Goal: Communication & Community: Answer question/provide support

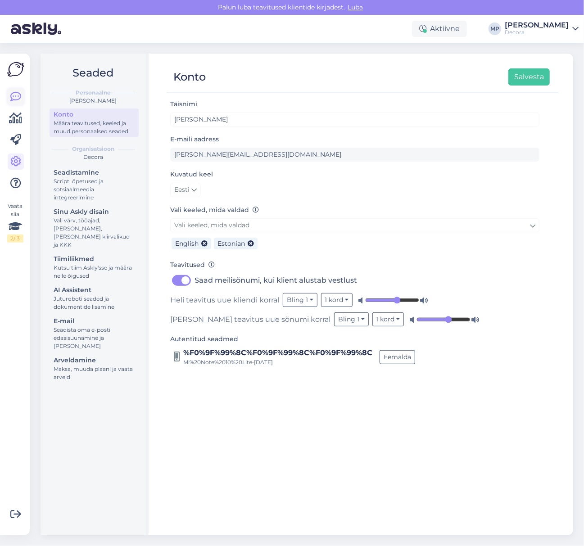
click at [17, 93] on icon at bounding box center [15, 96] width 11 height 11
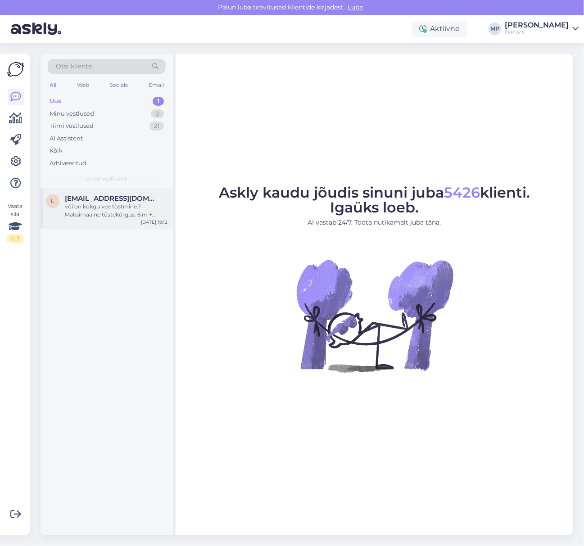
click at [90, 212] on div "või on kokgu vee tõstmine.?Maksimaalne tõstekõrgus: 6 m + Maksimaalne uputussüg…" at bounding box center [116, 211] width 103 height 16
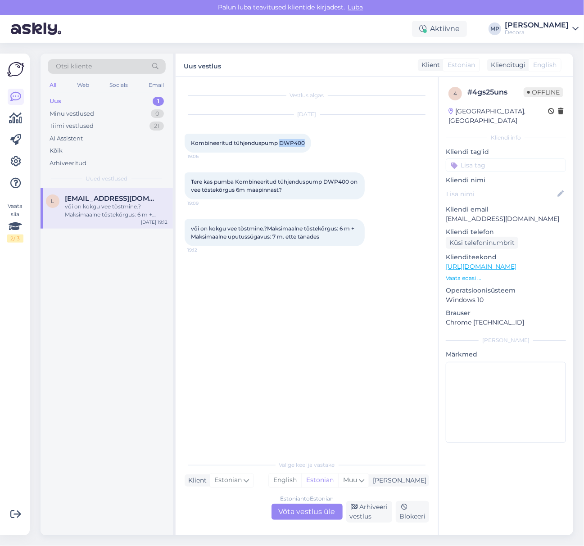
drag, startPoint x: 281, startPoint y: 140, endPoint x: 306, endPoint y: 145, distance: 25.6
click at [306, 145] on div "Kombineeritud tühjenduspump DWP400 19:06" at bounding box center [248, 143] width 126 height 19
copy span "DWP400"
drag, startPoint x: 518, startPoint y: 212, endPoint x: 446, endPoint y: 211, distance: 72.0
click at [446, 214] on p "[EMAIL_ADDRESS][DOMAIN_NAME]" at bounding box center [506, 218] width 120 height 9
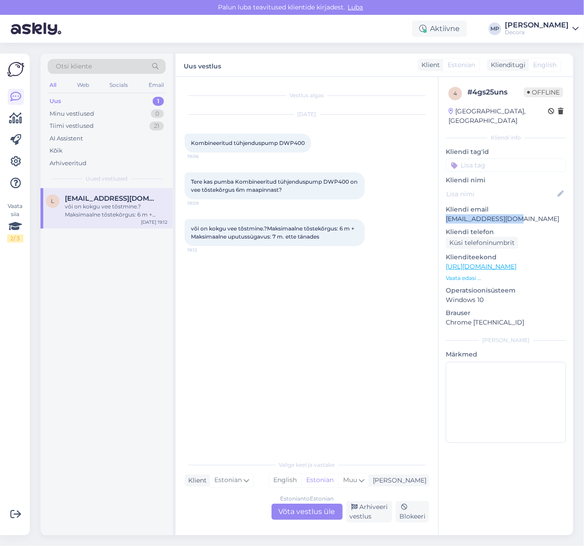
copy p "[EMAIL_ADDRESS][DOMAIN_NAME]"
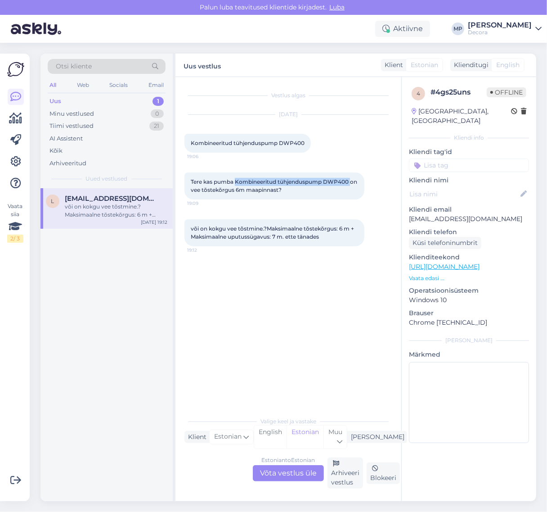
drag, startPoint x: 235, startPoint y: 180, endPoint x: 351, endPoint y: 185, distance: 115.7
click at [351, 185] on div "Tere kas pumba Kombineeritud tühjenduspump DWP400 on vee tõstekõrgus 6m maapinn…" at bounding box center [275, 185] width 180 height 27
copy span "Kombineeritud tühjenduspump DWP400"
click at [330, 235] on div "või on kokgu vee tõstmine.?Maksimaalne tõstekõrgus: 6 m + Maksimaalne uputussüg…" at bounding box center [275, 232] width 180 height 27
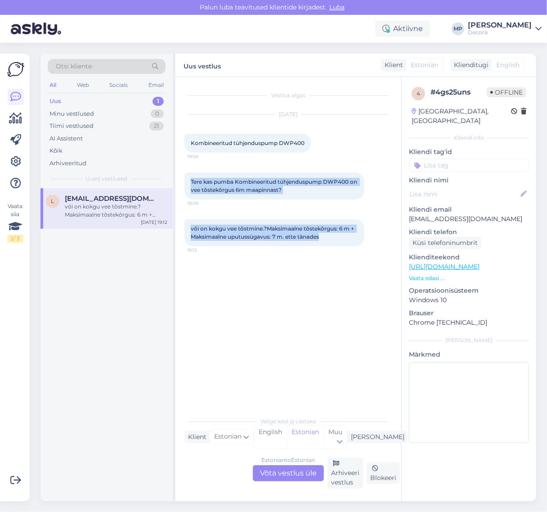
drag, startPoint x: 329, startPoint y: 235, endPoint x: 189, endPoint y: 181, distance: 149.2
click at [189, 181] on div "Vestlus algas [DATE] Kombineeritud tühjenduspump DWP400 19:06 Tere kas pumba Ko…" at bounding box center [293, 245] width 216 height 318
copy div "Tere kas pumba Kombineeritud tühjenduspump DWP400 on vee tõstekõrgus 6m maapinn…"
click at [435, 274] on p "Vaata edasi ..." at bounding box center [469, 278] width 120 height 8
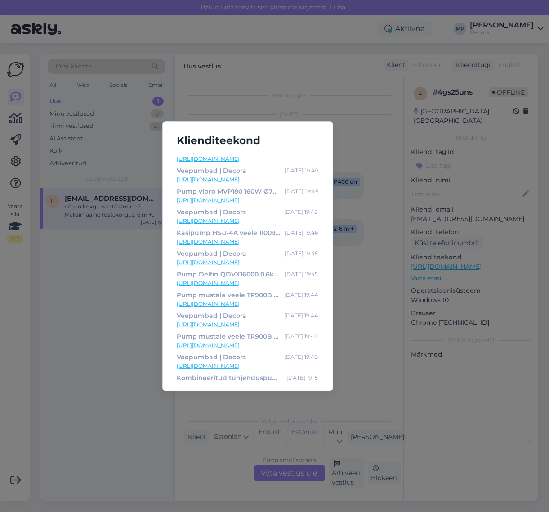
scroll to position [287, 0]
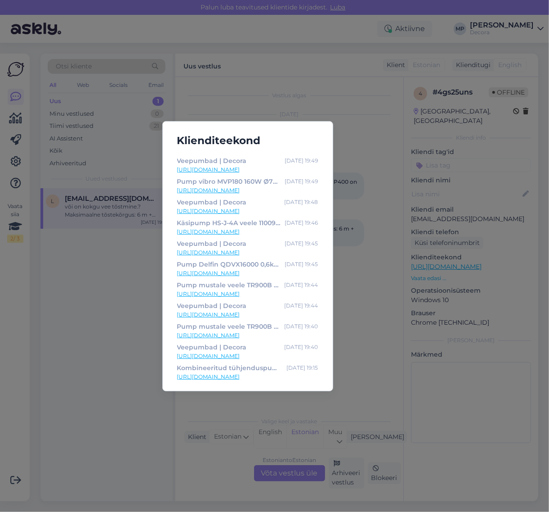
click at [147, 340] on div "Klienditeekond Tavalisest parem ehituspood! | Decora [DATE] 16:05 [URL][DOMAIN_…" at bounding box center [274, 256] width 549 height 512
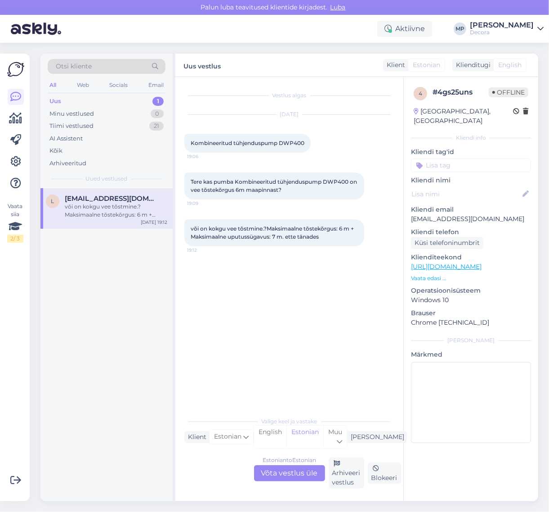
click at [473, 214] on p "[EMAIL_ADDRESS][DOMAIN_NAME]" at bounding box center [471, 218] width 120 height 9
drag, startPoint x: 478, startPoint y: 211, endPoint x: 409, endPoint y: 208, distance: 69.8
click at [409, 208] on div "4 # 4gs25uns Offline [GEOGRAPHIC_DATA], [GEOGRAPHIC_DATA] Kliendi info Kliendi …" at bounding box center [471, 266] width 135 height 379
copy p "[EMAIL_ADDRESS][DOMAIN_NAME]"
drag, startPoint x: 115, startPoint y: 269, endPoint x: 104, endPoint y: 162, distance: 107.3
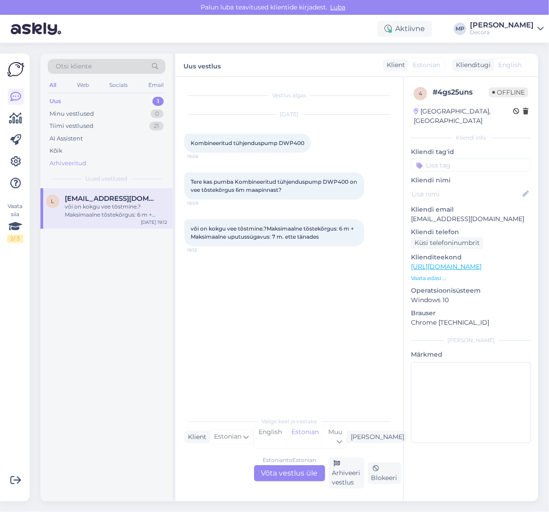
click at [115, 269] on div "l [EMAIL_ADDRESS][DOMAIN_NAME] või on kokgu vee tõstmine.?Maksimaalne tõstekõrg…" at bounding box center [107, 344] width 132 height 313
click at [86, 151] on div "Kõik" at bounding box center [107, 150] width 118 height 13
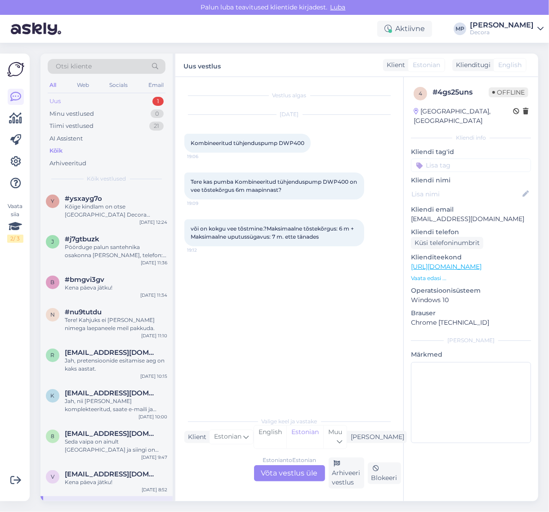
click at [55, 104] on div "Uus" at bounding box center [55, 101] width 11 height 9
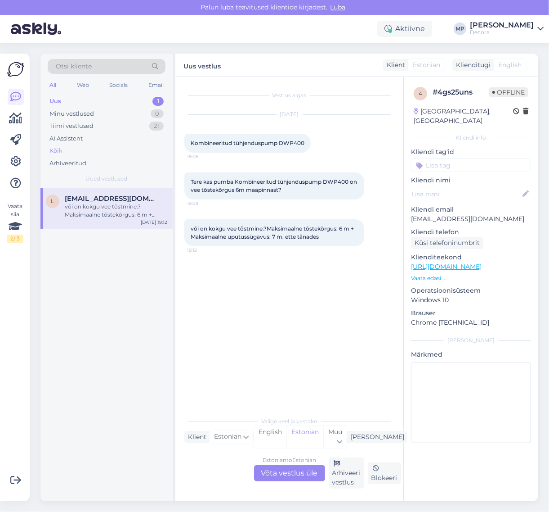
click at [61, 145] on div "Kõik" at bounding box center [107, 150] width 118 height 13
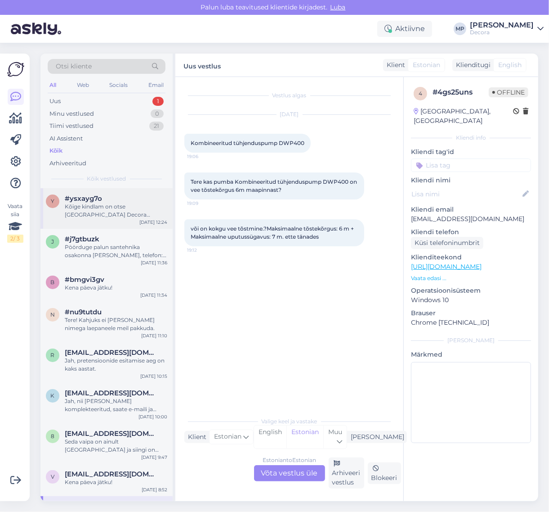
click at [82, 214] on div "Kõige kindlam on otse [GEOGRAPHIC_DATA] Decora värviosakonnast üle küsida, tele…" at bounding box center [116, 211] width 103 height 16
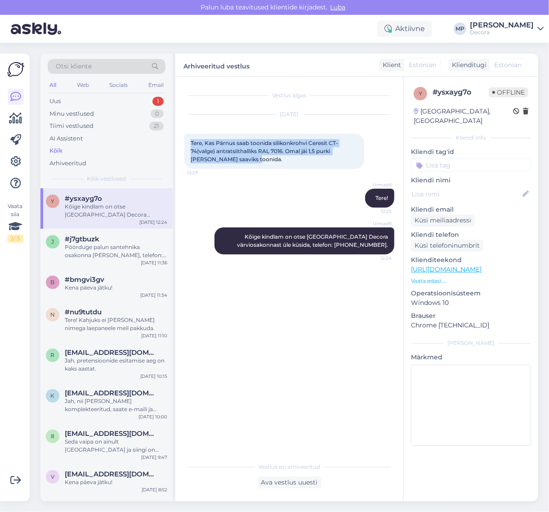
drag, startPoint x: 242, startPoint y: 159, endPoint x: 190, endPoint y: 143, distance: 54.2
click at [190, 143] on div "Tere, Kas Pärnus saab toonida silikonkrohvi Ceresit CT-74(valge) antratsiithall…" at bounding box center [275, 151] width 180 height 35
copy span "Tere, Kas Pärnus saab toonida silikonkrohvi Ceresit CT-74(valge) antratsiithall…"
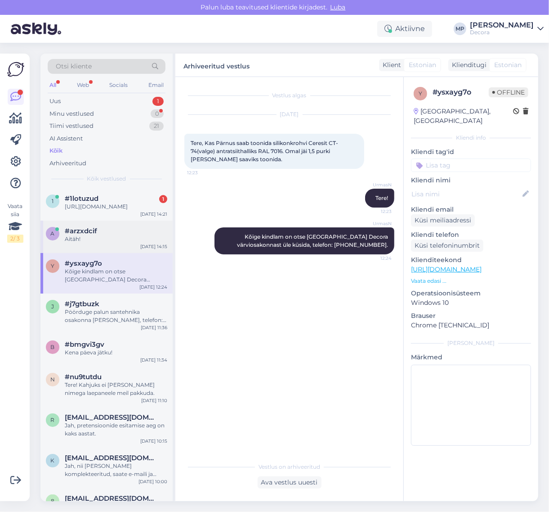
click at [93, 243] on div "Aitäh!" at bounding box center [116, 239] width 103 height 8
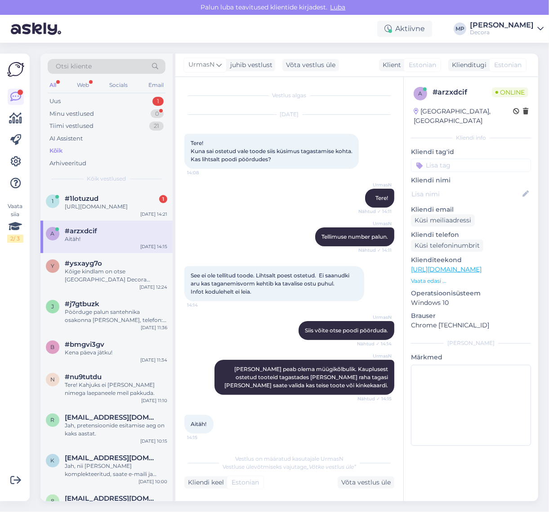
scroll to position [1, 0]
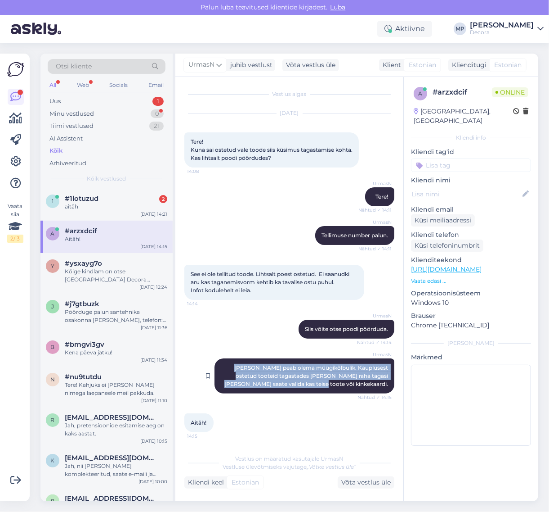
drag, startPoint x: 214, startPoint y: 368, endPoint x: 379, endPoint y: 380, distance: 166.1
click at [379, 380] on span "[PERSON_NAME] peab olema müügikõlbulik. Kauplusest ostetud tooteid tagastades […" at bounding box center [307, 375] width 165 height 23
copy span "[PERSON_NAME] peab olema müügikõlbulik. Kauplusest ostetud tooteid tagastades […"
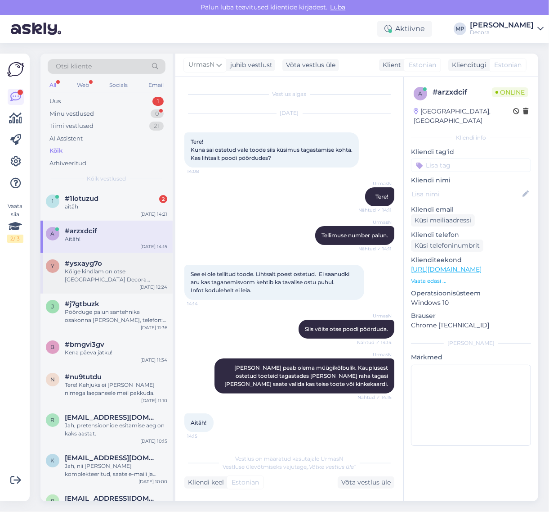
click at [95, 279] on div "Kõige kindlam on otse [GEOGRAPHIC_DATA] Decora värviosakonnast üle küsida, tele…" at bounding box center [116, 275] width 103 height 16
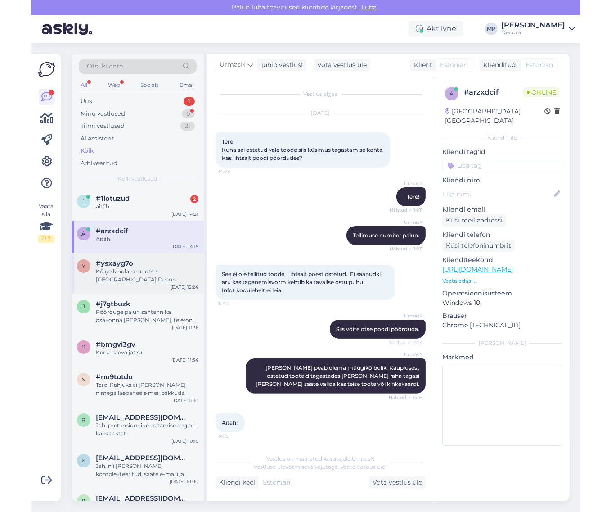
scroll to position [0, 0]
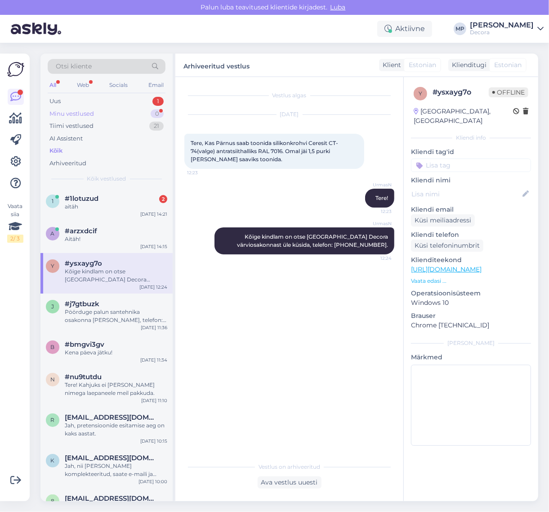
click at [52, 113] on div "Minu vestlused" at bounding box center [72, 113] width 45 height 9
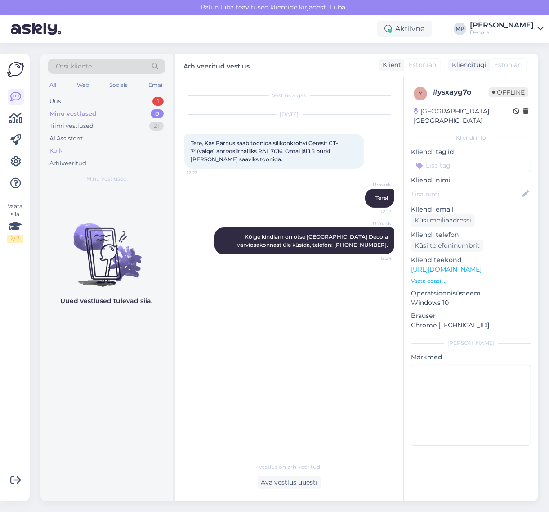
click at [60, 151] on div "Kõik" at bounding box center [56, 150] width 13 height 9
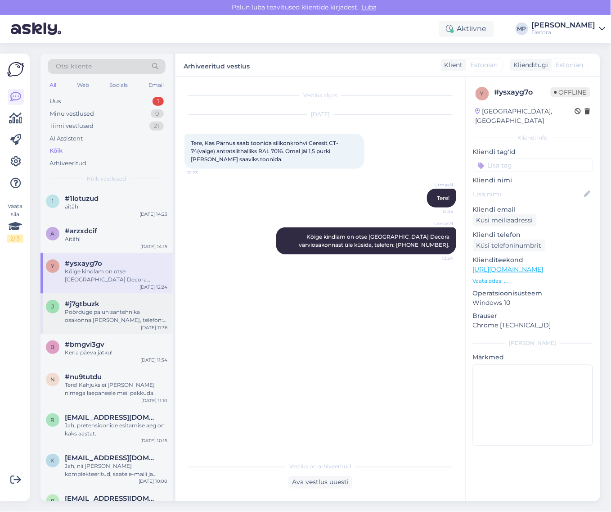
click at [87, 316] on div "Pöörduge palun santehnika osakonna [PERSON_NAME], telefon: [PHONE_NUMBER]" at bounding box center [116, 316] width 103 height 16
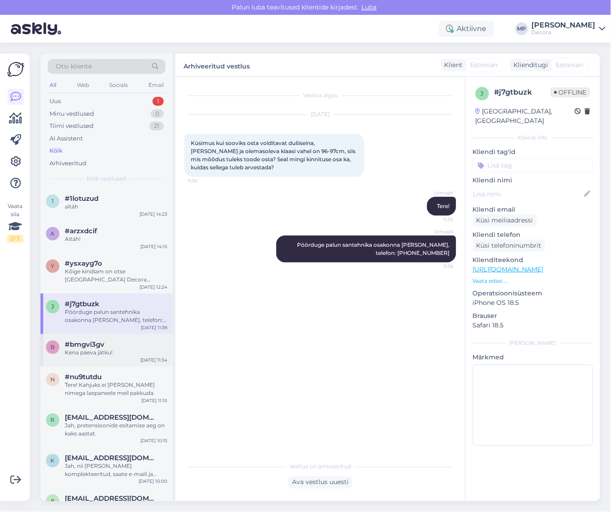
click at [80, 350] on div "Kena päeva jätku!" at bounding box center [116, 352] width 103 height 8
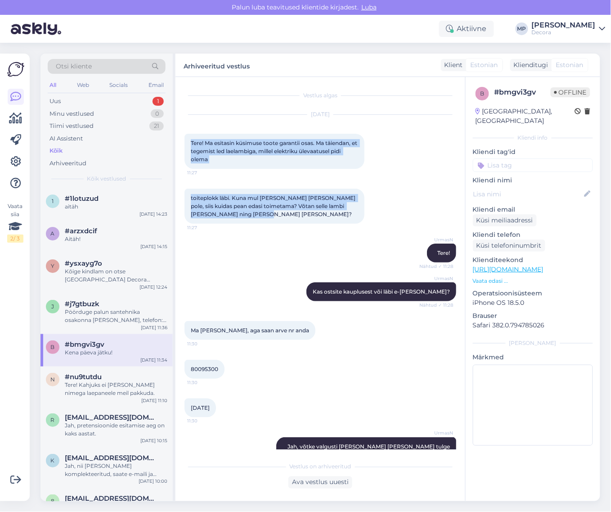
drag, startPoint x: 248, startPoint y: 215, endPoint x: 185, endPoint y: 144, distance: 94.7
click at [185, 144] on div "Vestlus algas [DATE] Tere! Ma esitasin küsimuse toote garantii osas. Ma täienda…" at bounding box center [325, 267] width 280 height 363
copy div "Tere! Ma esitasin küsimuse toote garantii osas. Ma täiendan, et tegemist led la…"
click at [320, 214] on div "toiteplokk läbi. Kuna mul [PERSON_NAME] [PERSON_NAME] pole, siis kuidas pean ed…" at bounding box center [275, 206] width 180 height 35
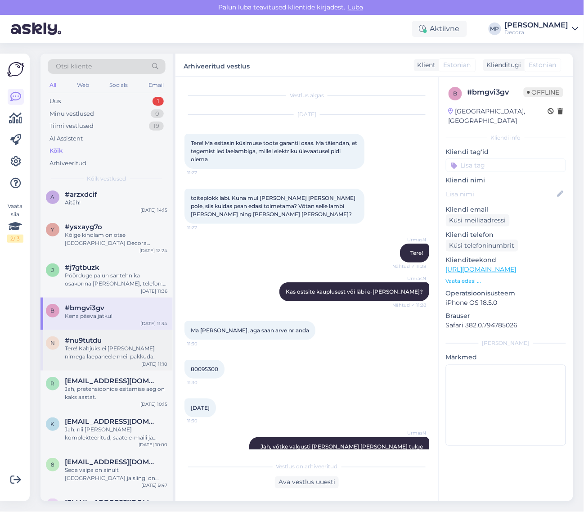
scroll to position [56, 0]
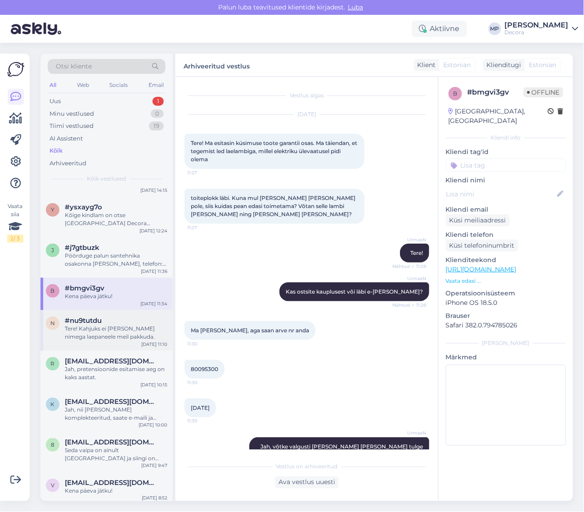
click at [100, 331] on div "Tere! Kahjuks ei [PERSON_NAME] nimega laepaneele meil pakkuda." at bounding box center [116, 332] width 103 height 16
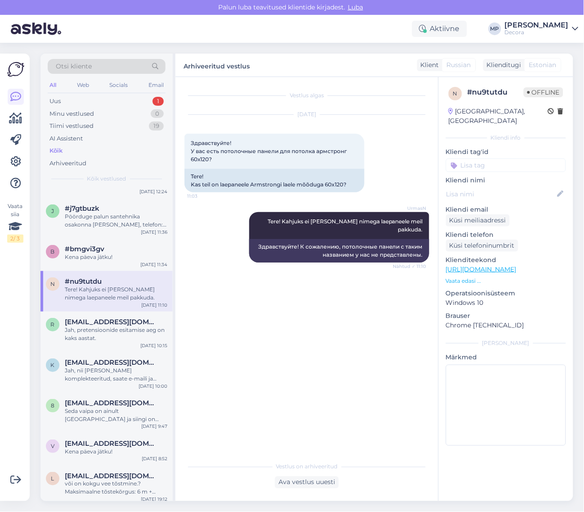
scroll to position [113, 0]
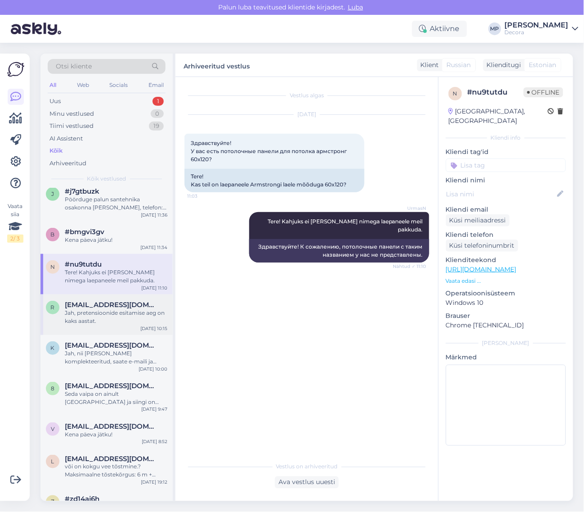
click at [101, 316] on div "Jah, pretensioonide esitamise aeg on kaks aastat." at bounding box center [116, 317] width 103 height 16
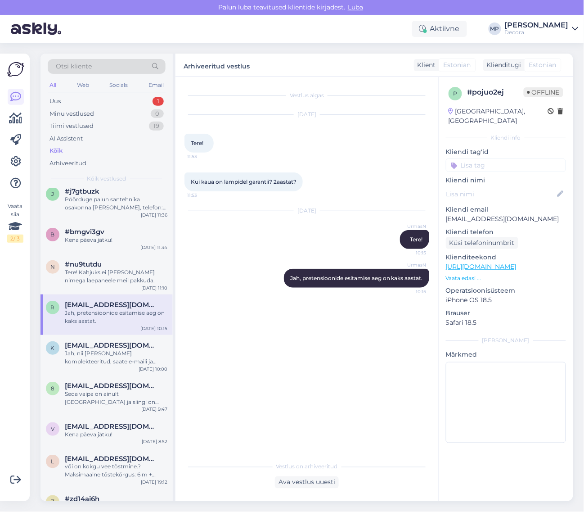
drag, startPoint x: 190, startPoint y: 142, endPoint x: 300, endPoint y: 183, distance: 117.2
click at [300, 183] on div "Vestlus algas [DATE] Tere! 11:53 Kui kaua on lampidel garantii? 2aastat? 11:53 …" at bounding box center [311, 267] width 253 height 363
copy div "Tere! 11:53 Kui kaua on lampidel garantii? 2aastat?"
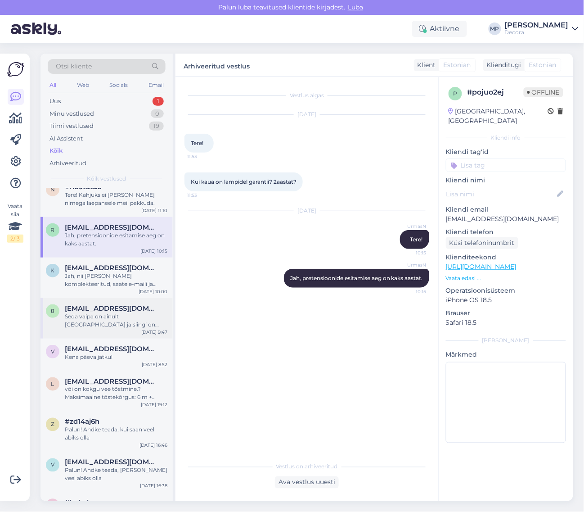
scroll to position [225, 0]
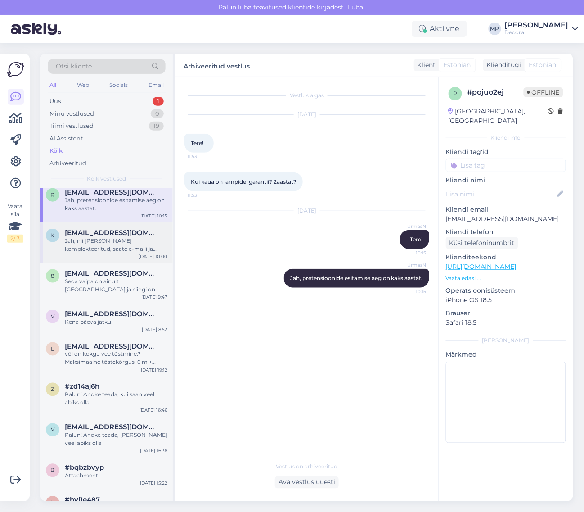
click at [92, 244] on div "Jah, nii [PERSON_NAME] komplekteeritud, saate e-maili ja SMSi, et võite tellimu…" at bounding box center [116, 245] width 103 height 16
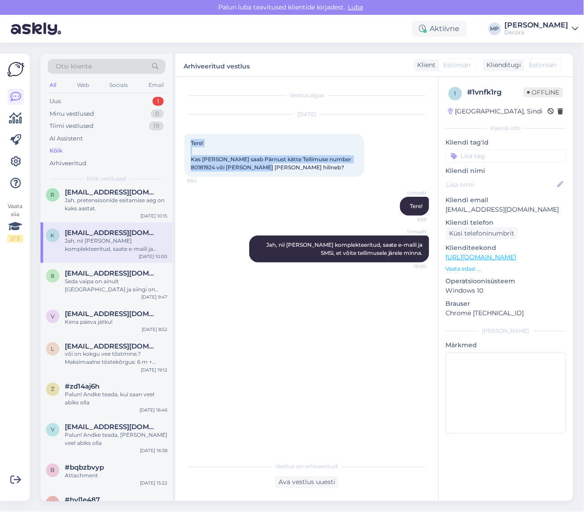
drag, startPoint x: 191, startPoint y: 143, endPoint x: 297, endPoint y: 172, distance: 109.7
click at [297, 172] on div "Tere! Kas [PERSON_NAME] saab Pärnust kätte Tellimuse number 80181924 või [PERSO…" at bounding box center [275, 155] width 180 height 43
copy span "Tere! Kas [PERSON_NAME] saab Pärnust kätte Tellimuse number 80181924 või [PERSO…"
